Goal: Complete Application Form: Complete application form

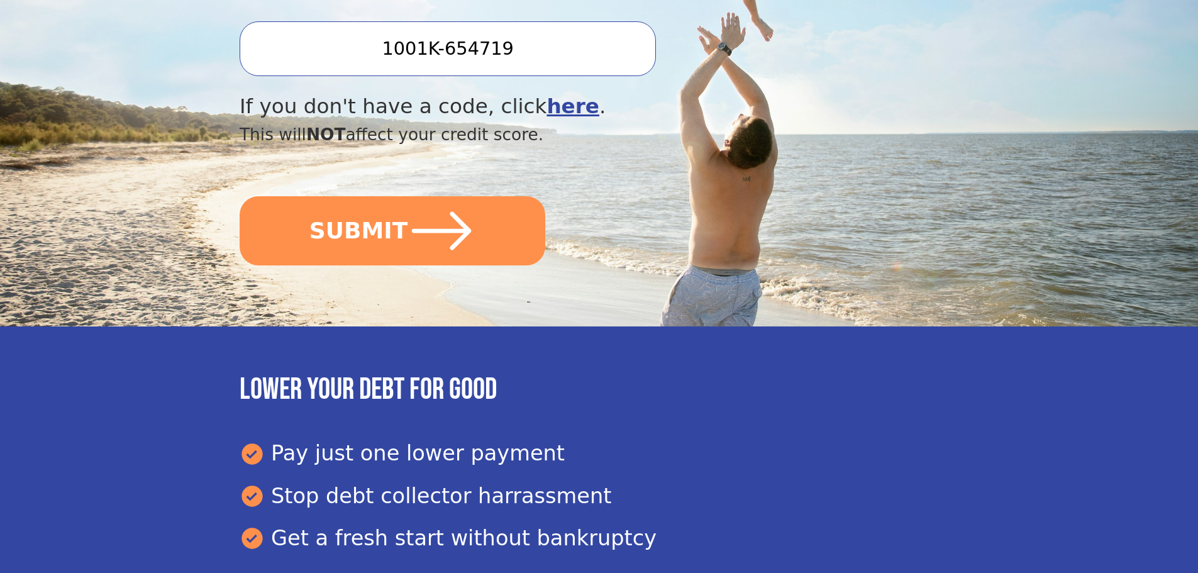
scroll to position [440, 0]
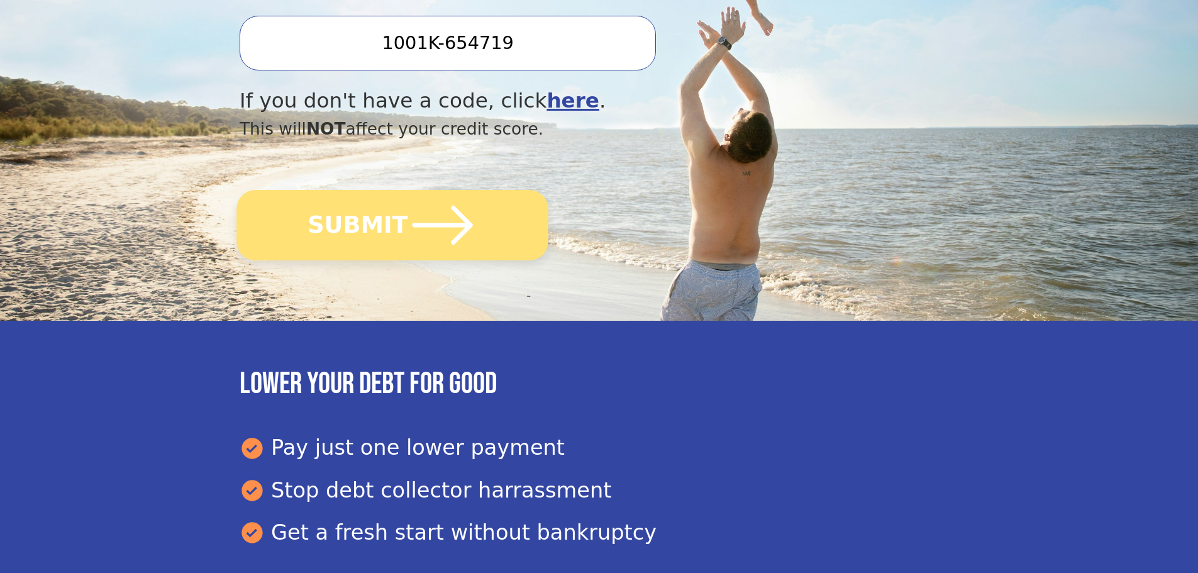
click at [361, 219] on button "SUBMIT" at bounding box center [392, 225] width 312 height 70
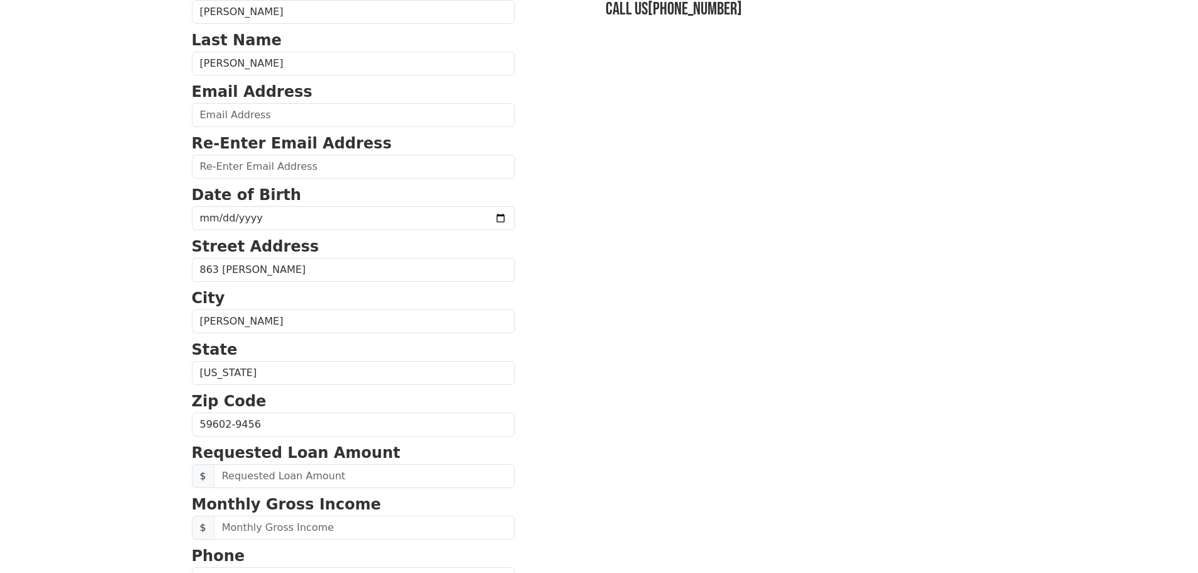
scroll to position [126, 0]
click at [277, 115] on input "email" at bounding box center [353, 115] width 323 height 24
type input "[EMAIL_ADDRESS][DOMAIN_NAME]"
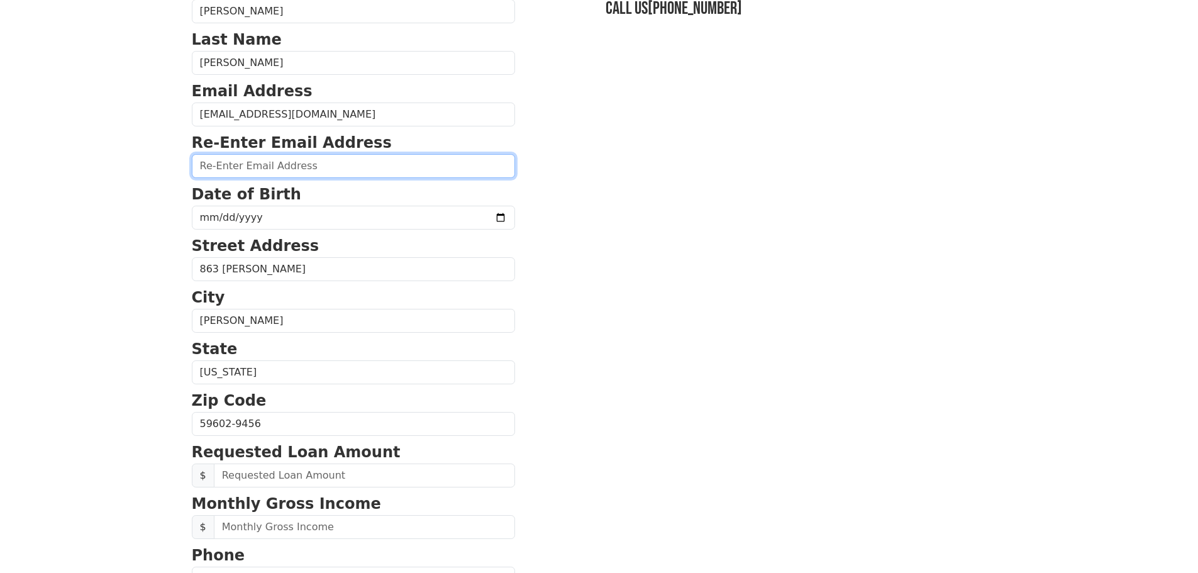
click at [253, 160] on input "email" at bounding box center [353, 166] width 323 height 24
click at [279, 165] on input "email" at bounding box center [353, 166] width 323 height 24
type input "[EMAIL_ADDRESS][DOMAIN_NAME]"
click at [331, 205] on p "Date of Birth" at bounding box center [353, 194] width 323 height 23
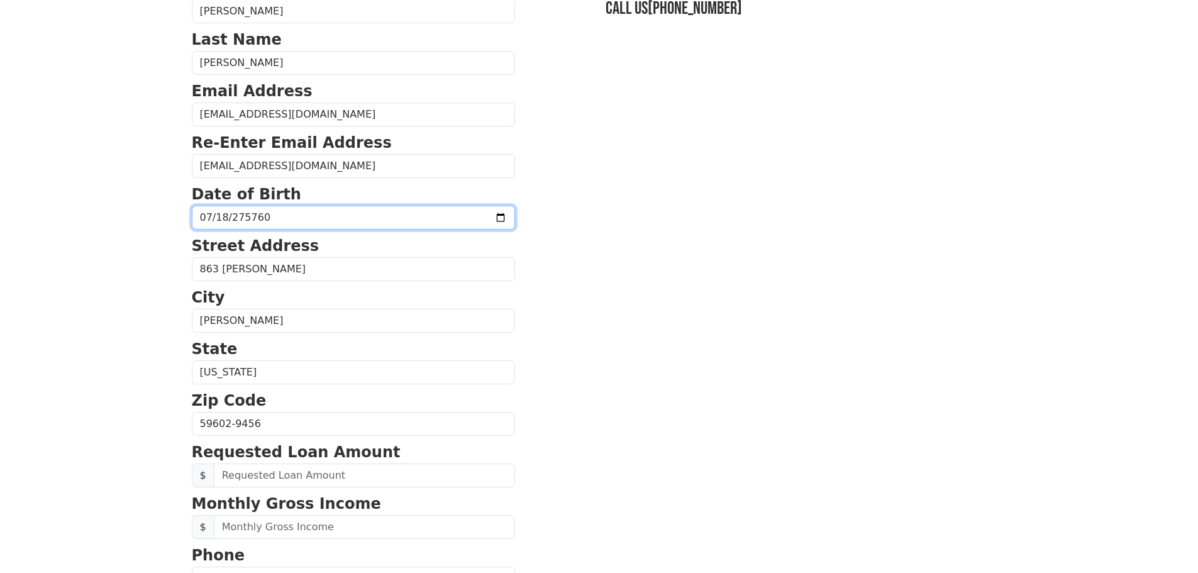
drag, startPoint x: 306, startPoint y: 217, endPoint x: 237, endPoint y: 213, distance: 68.7
click at [232, 211] on input "275760-07-18" at bounding box center [353, 218] width 323 height 24
click at [245, 214] on input "275760-07-18" at bounding box center [353, 218] width 323 height 24
type input "[DATE]"
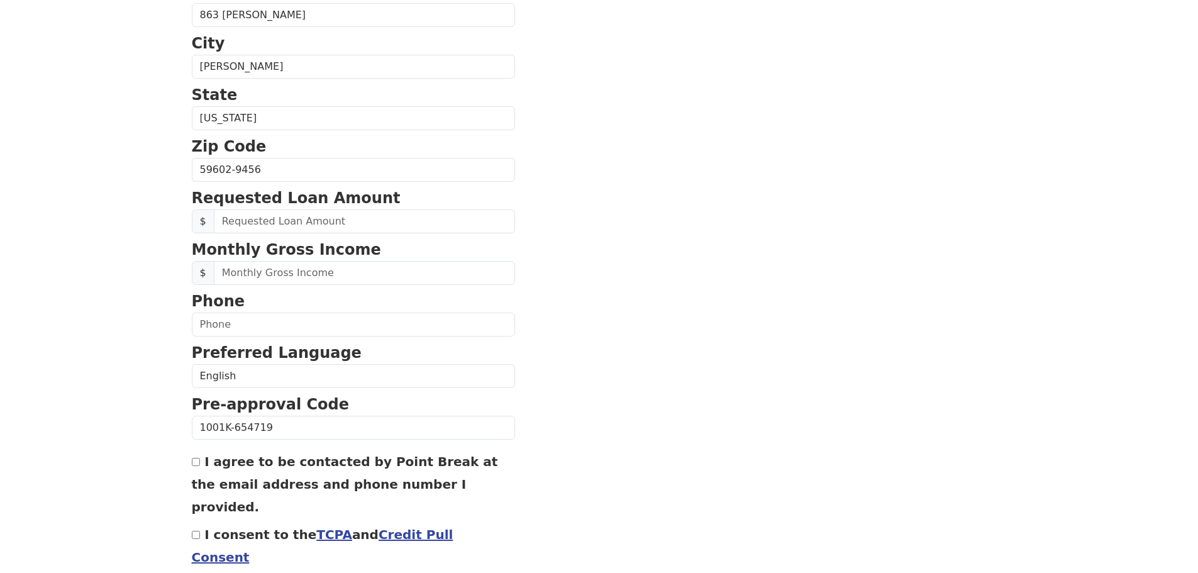
scroll to position [428, 0]
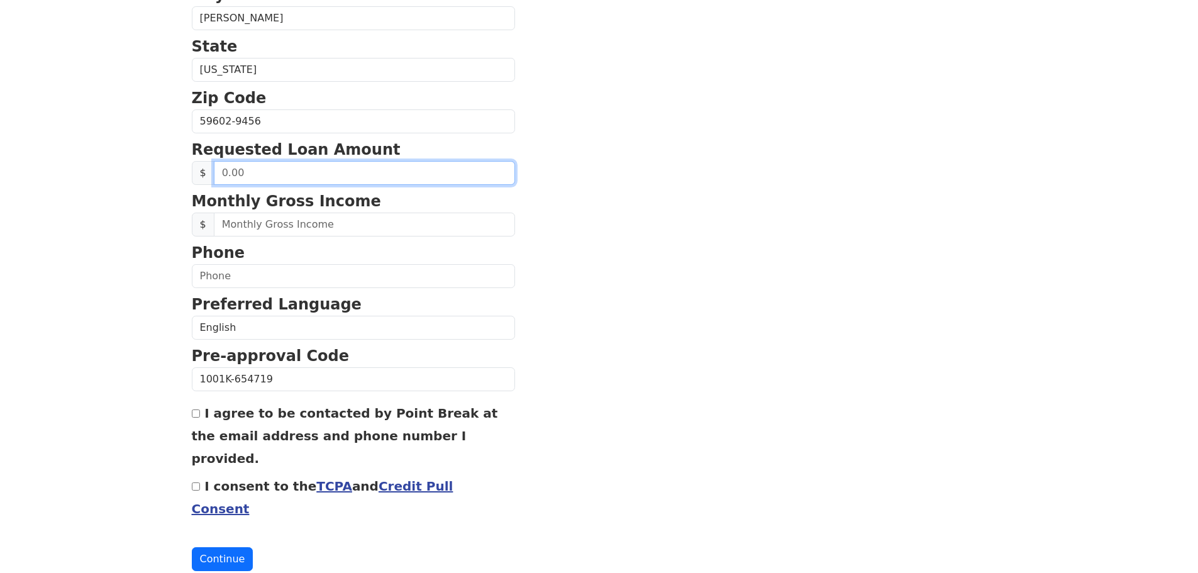
click at [279, 172] on input "text" at bounding box center [364, 173] width 301 height 24
type input "40,000.00"
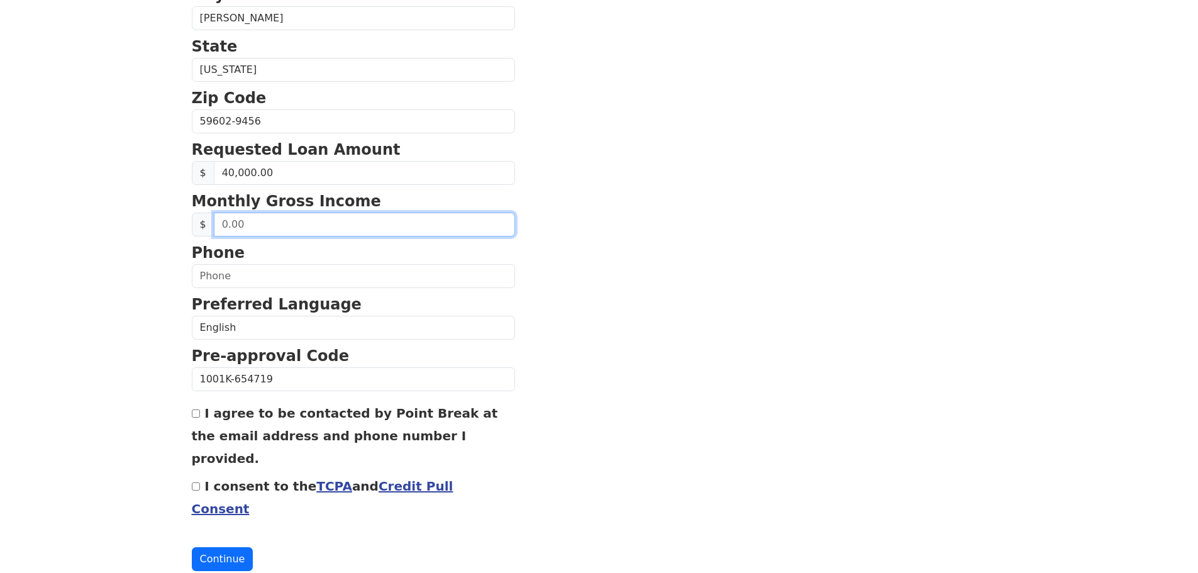
click at [264, 227] on input "text" at bounding box center [364, 225] width 301 height 24
click at [261, 229] on input "text" at bounding box center [364, 225] width 301 height 24
type input "3,600.00"
click at [629, 172] on section "First Name [PERSON_NAME] Last Name [PERSON_NAME] Email Address [EMAIL_ADDRESS][…" at bounding box center [599, 122] width 815 height 897
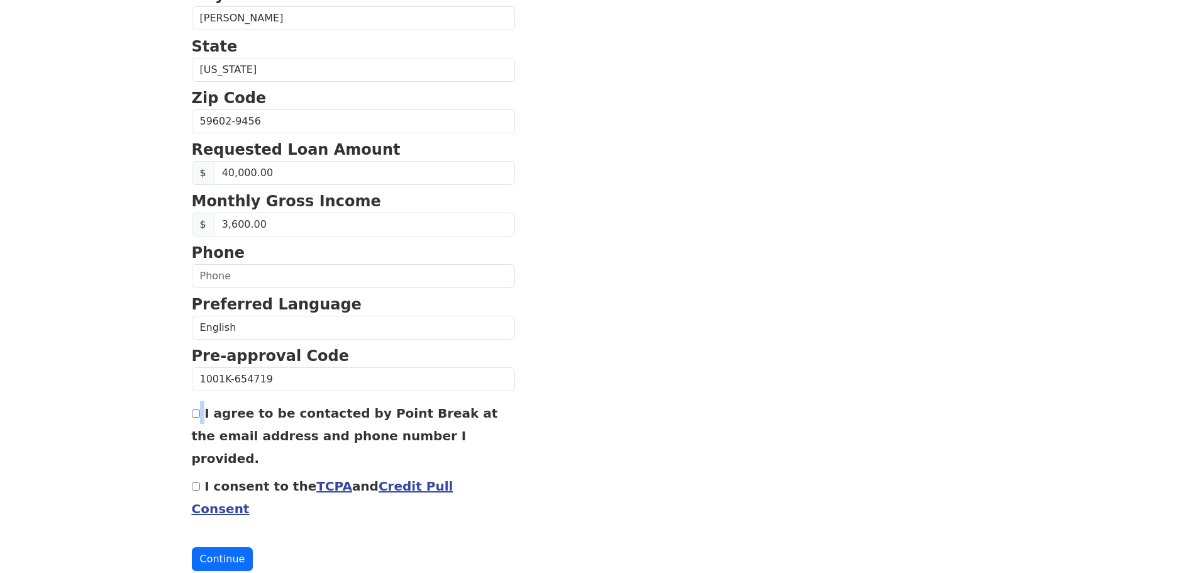
click at [199, 416] on div "I agree to be contacted by Point Break at the email address and phone number I …" at bounding box center [353, 435] width 323 height 68
click at [197, 416] on input "I agree to be contacted by Point Break at the email address and phone number I …" at bounding box center [196, 413] width 8 height 8
checkbox input "true"
click at [341, 489] on form "First Name [PERSON_NAME] Last Name [PERSON_NAME] Email Address [EMAIL_ADDRESS][…" at bounding box center [353, 122] width 323 height 897
click at [197, 482] on input "I consent to the TCPA and Credit Pull Consent" at bounding box center [196, 486] width 8 height 8
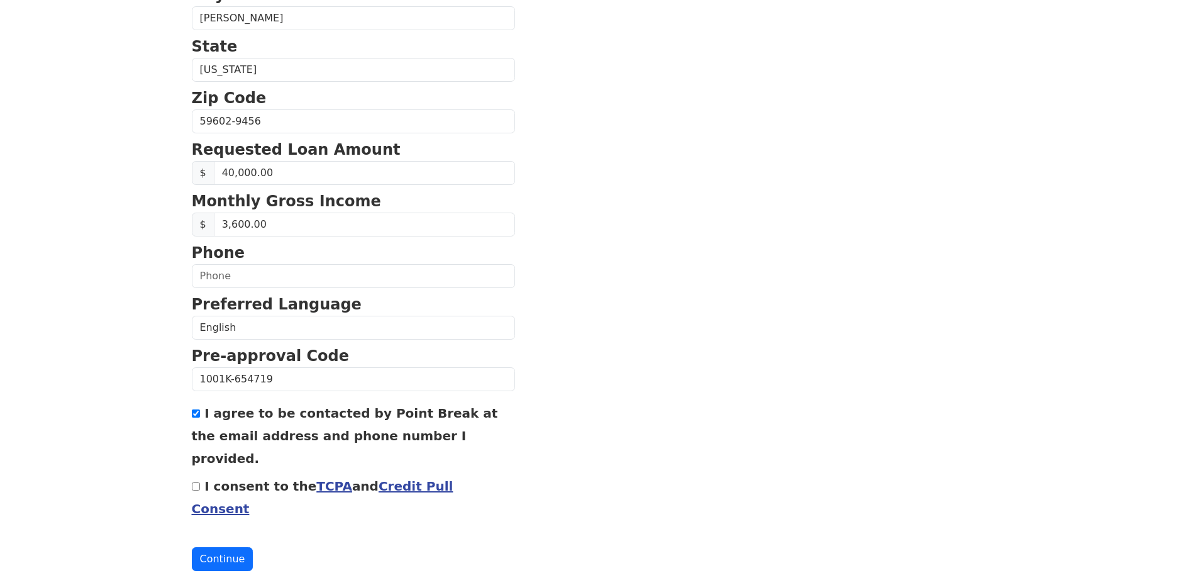
checkbox input "true"
click at [232, 547] on button "Continue" at bounding box center [223, 559] width 62 height 24
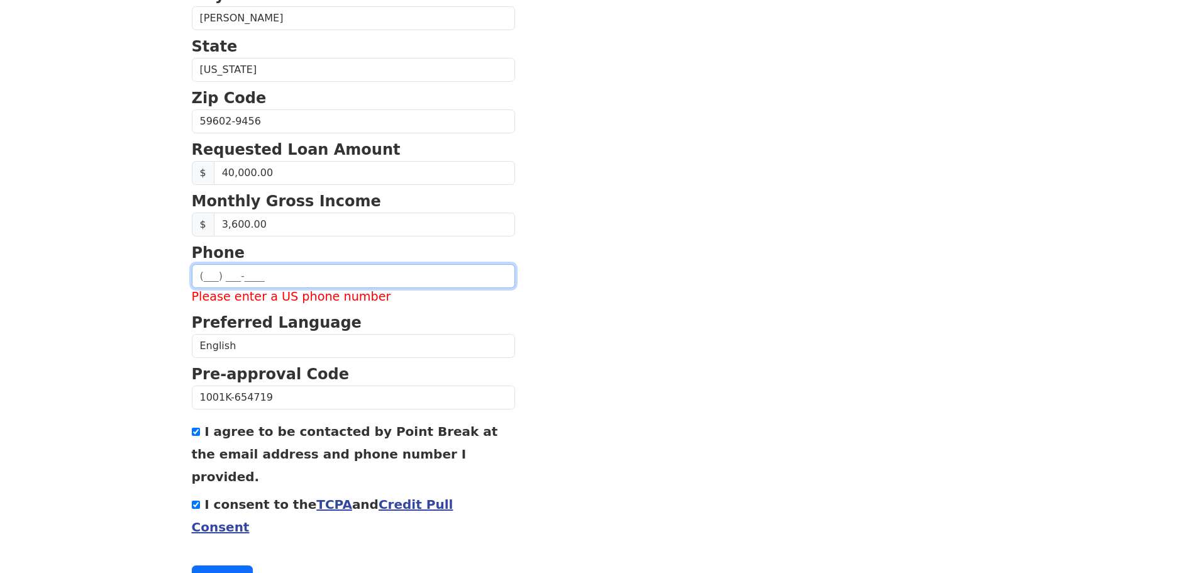
click at [243, 279] on input "text" at bounding box center [353, 276] width 323 height 24
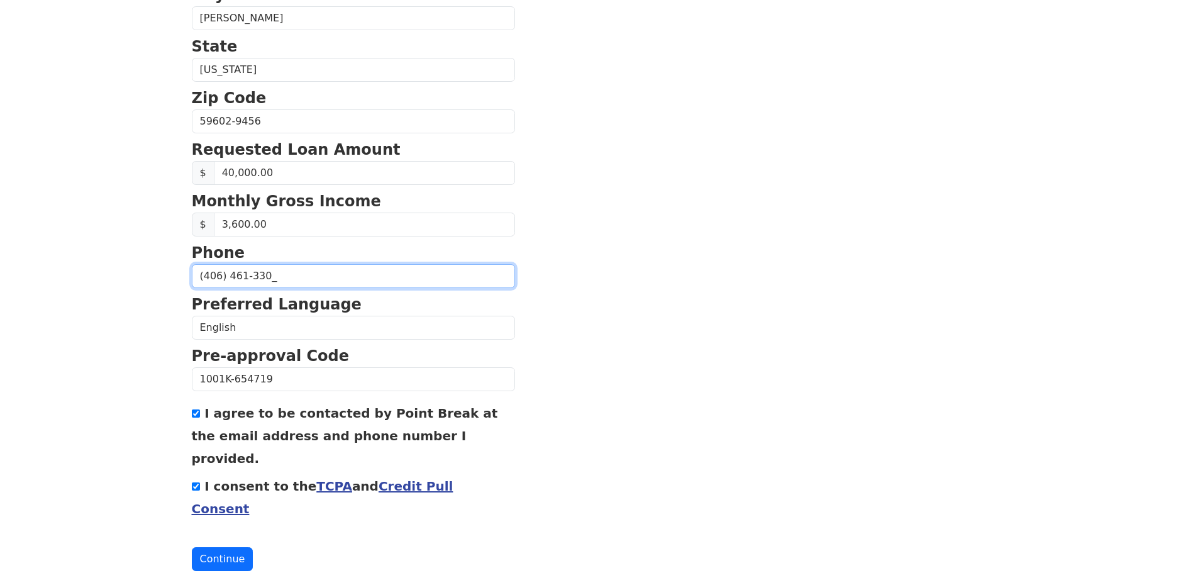
type input "[PHONE_NUMBER]"
click at [217, 547] on button "Continue" at bounding box center [223, 559] width 62 height 24
